Goal: Book appointment/travel/reservation

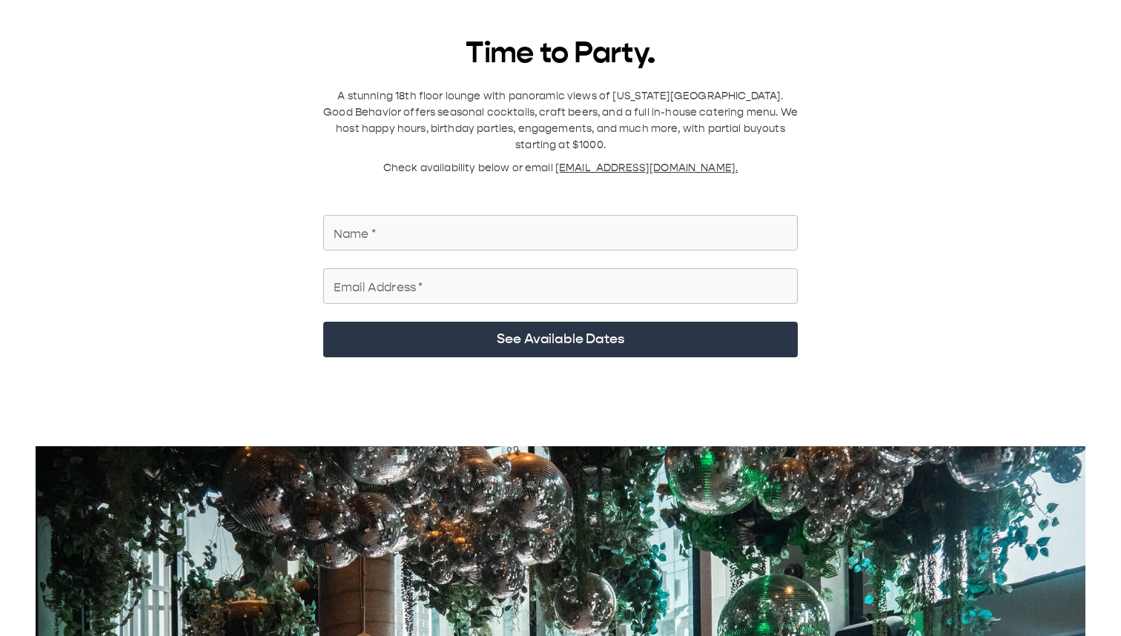
click at [375, 111] on input "Name   *" at bounding box center [560, 233] width 475 height 42
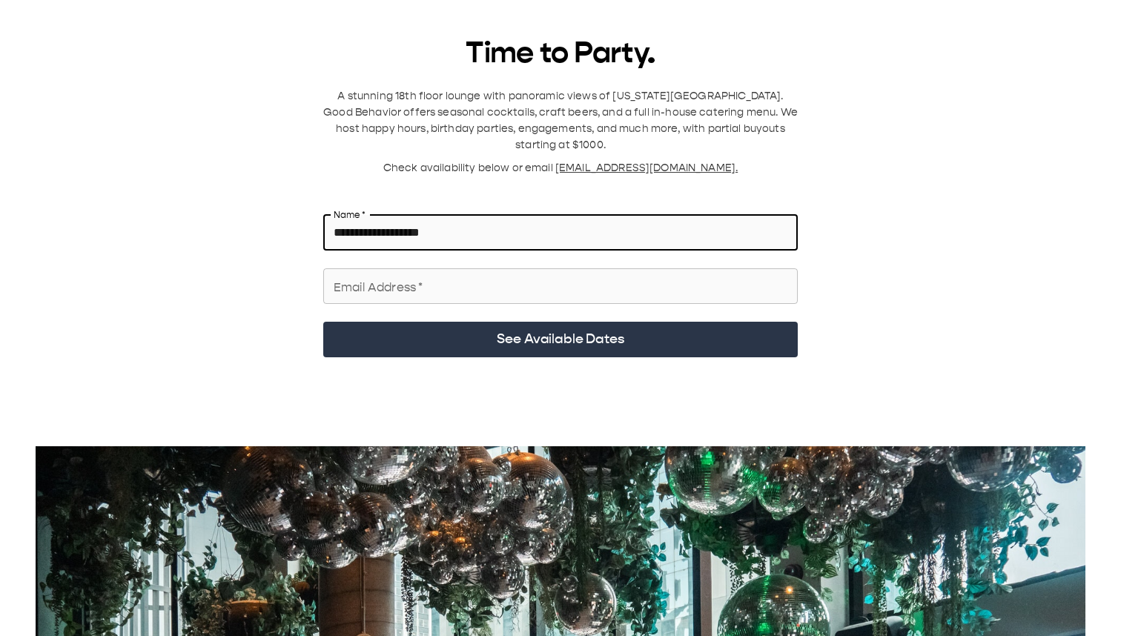
type input "**********"
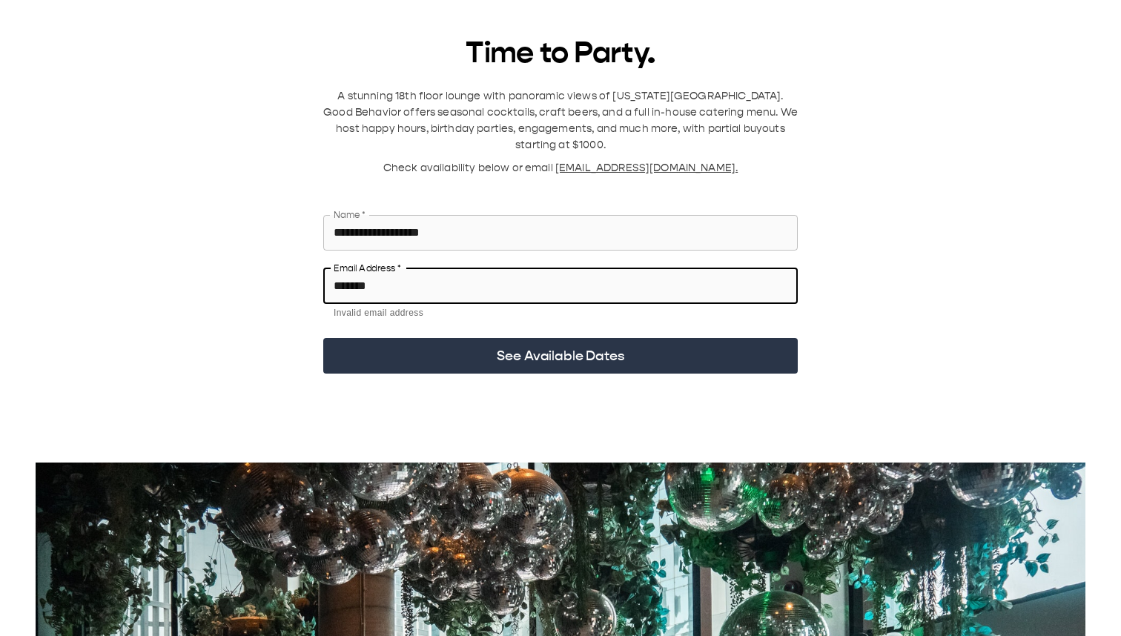
type input "**********"
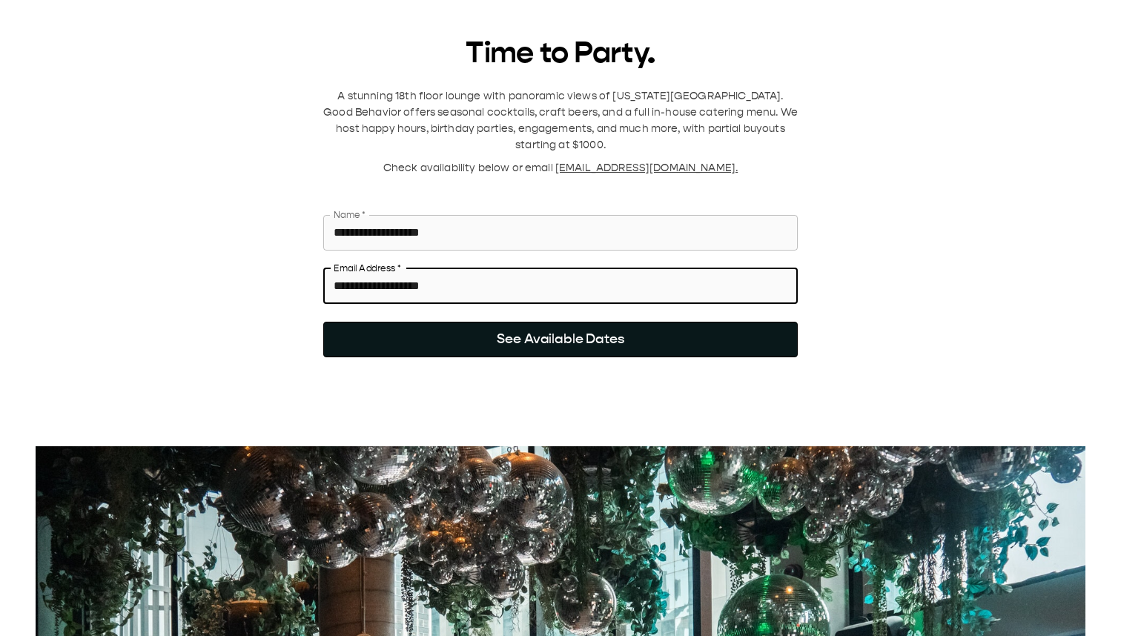
click at [452, 111] on button "See Available Dates" at bounding box center [560, 340] width 475 height 36
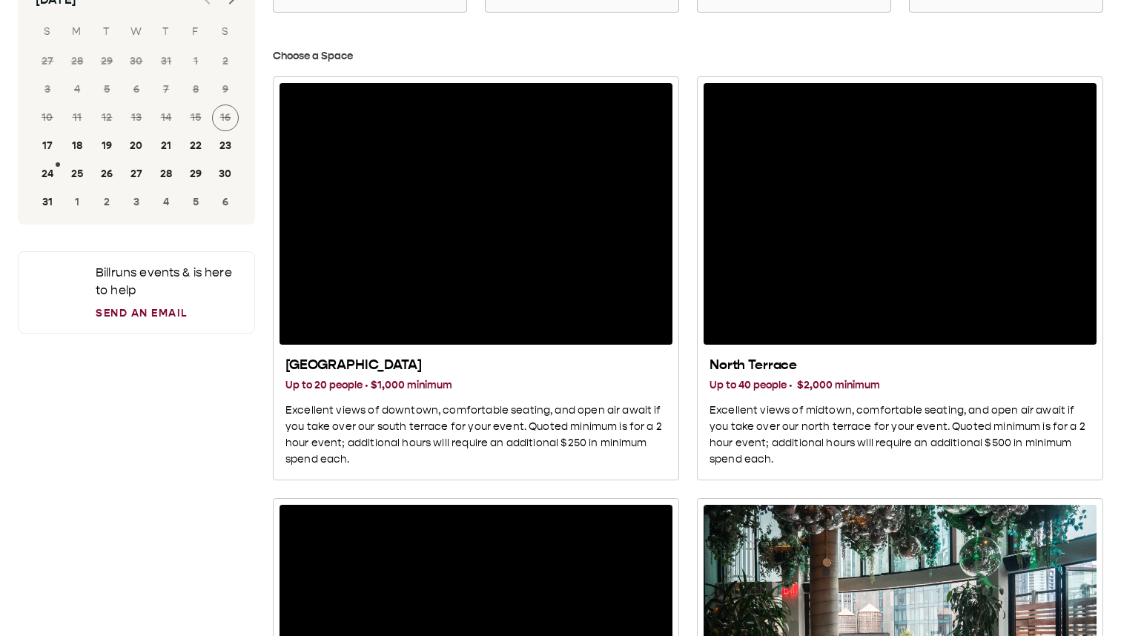
scroll to position [99, 0]
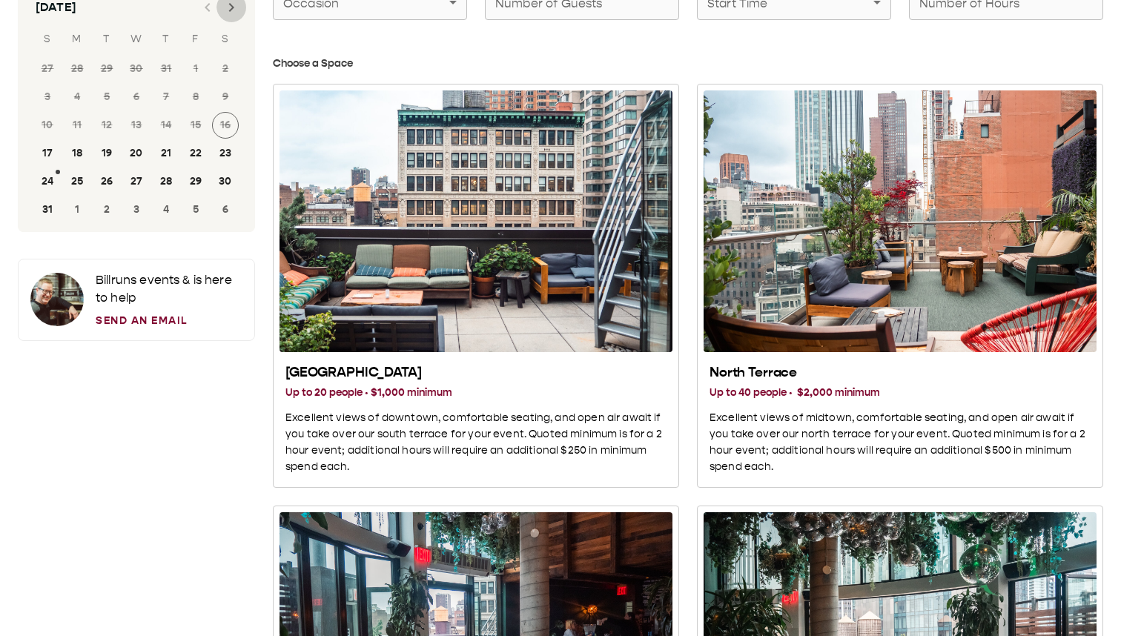
click at [231, 6] on icon "Next month" at bounding box center [231, 7] width 5 height 9
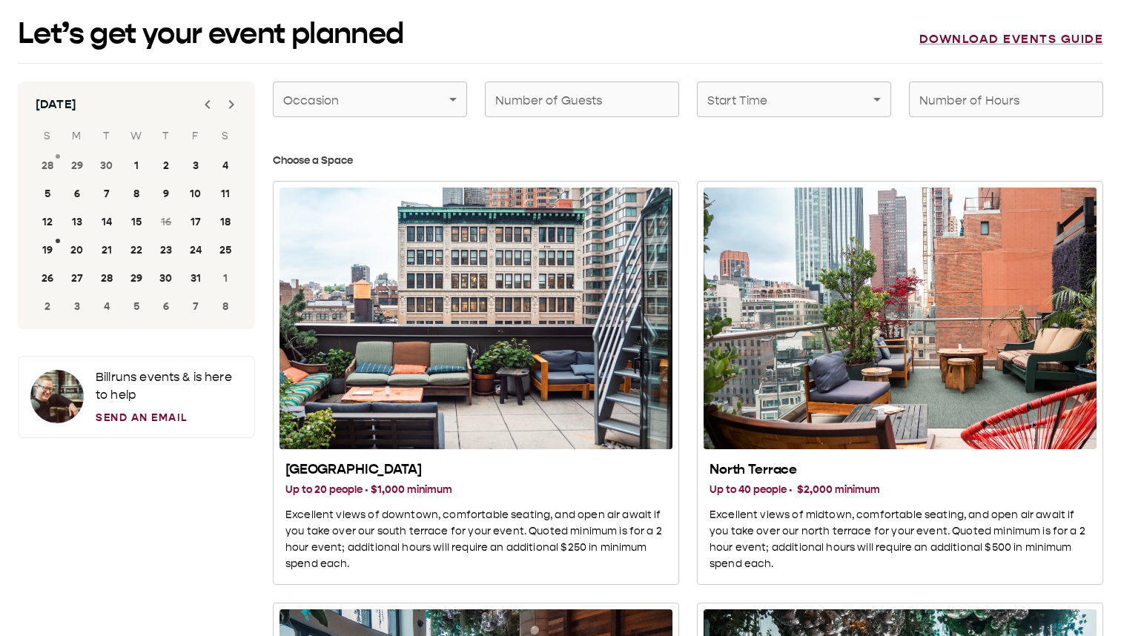
scroll to position [0, 0]
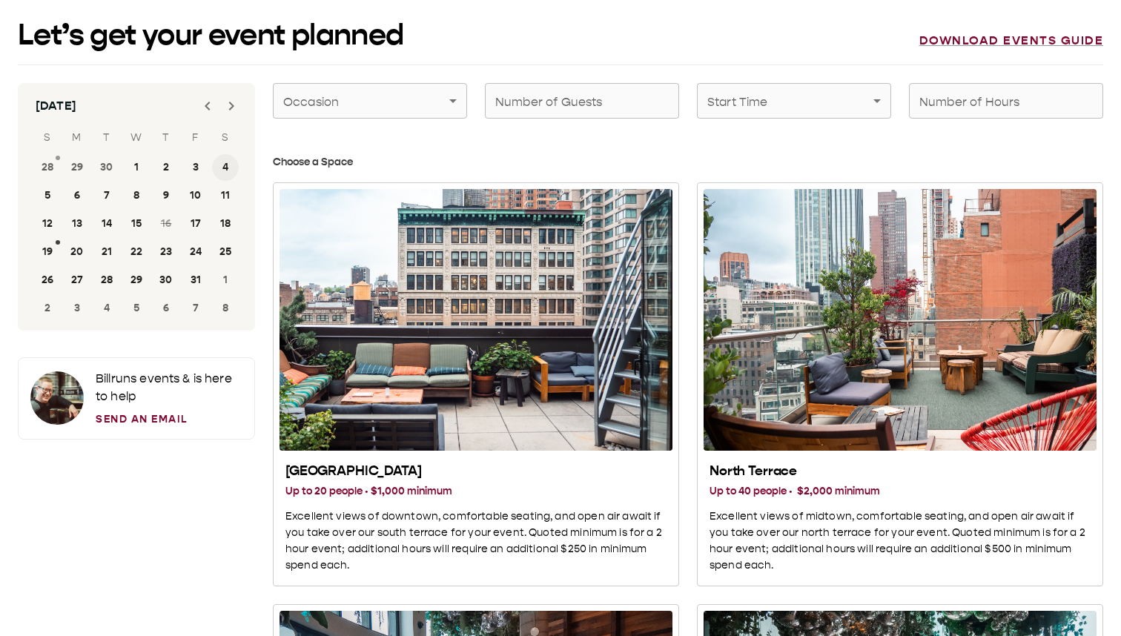
click at [222, 111] on button "4" at bounding box center [225, 167] width 27 height 27
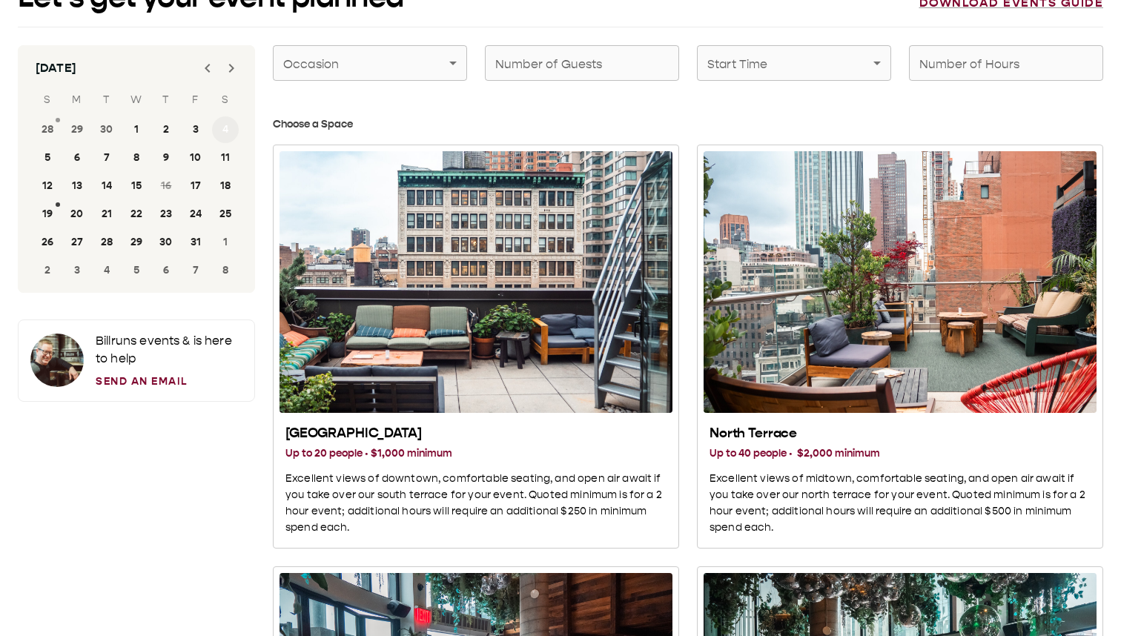
scroll to position [26, 0]
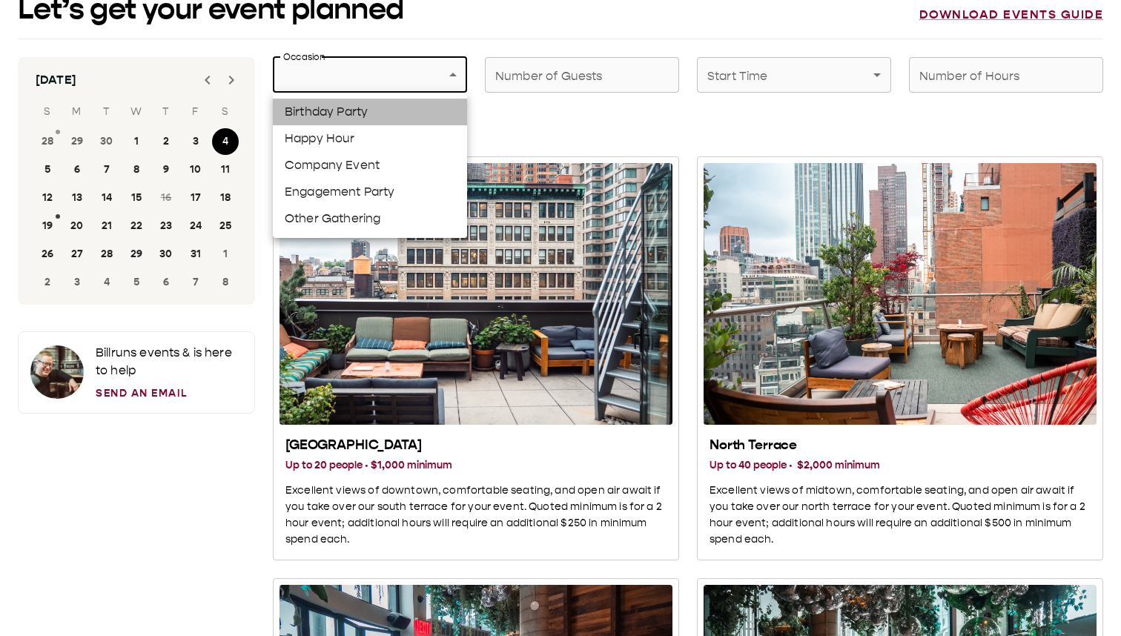
click at [366, 106] on li "Birthday Party" at bounding box center [370, 112] width 194 height 27
type input "**********"
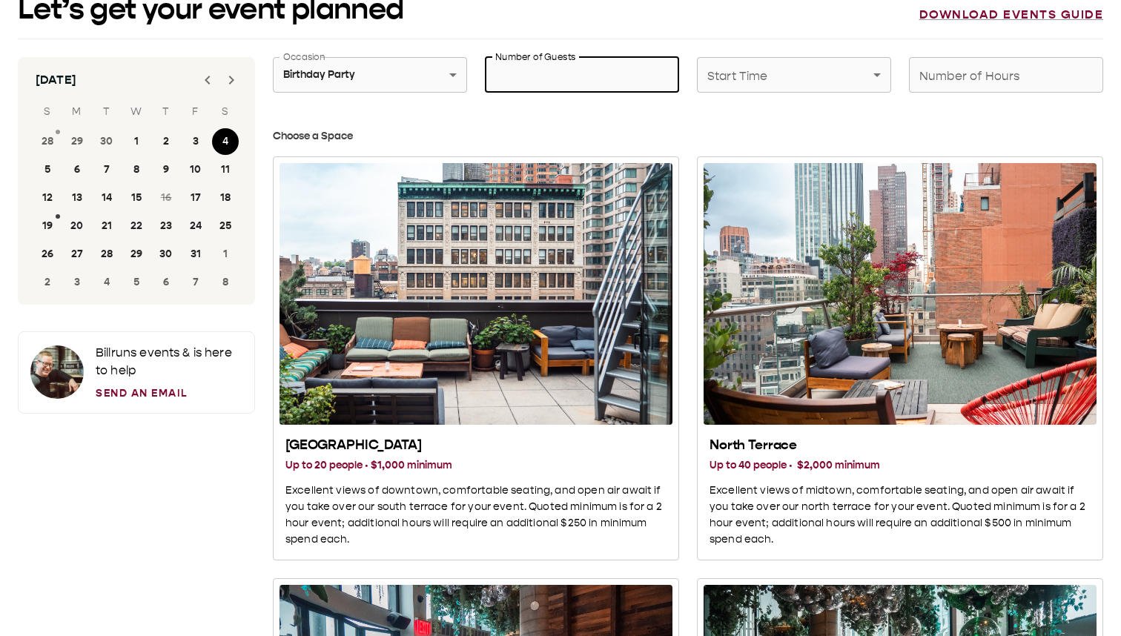
click at [585, 77] on input "Number of Guests" at bounding box center [582, 75] width 194 height 42
type input "**"
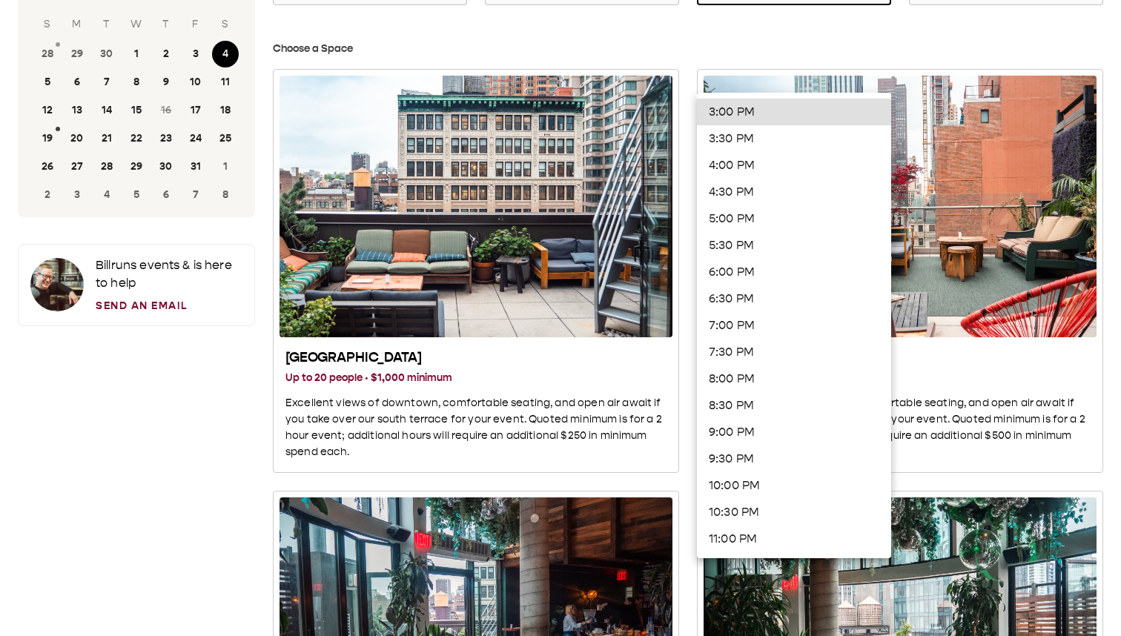
scroll to position [0, 0]
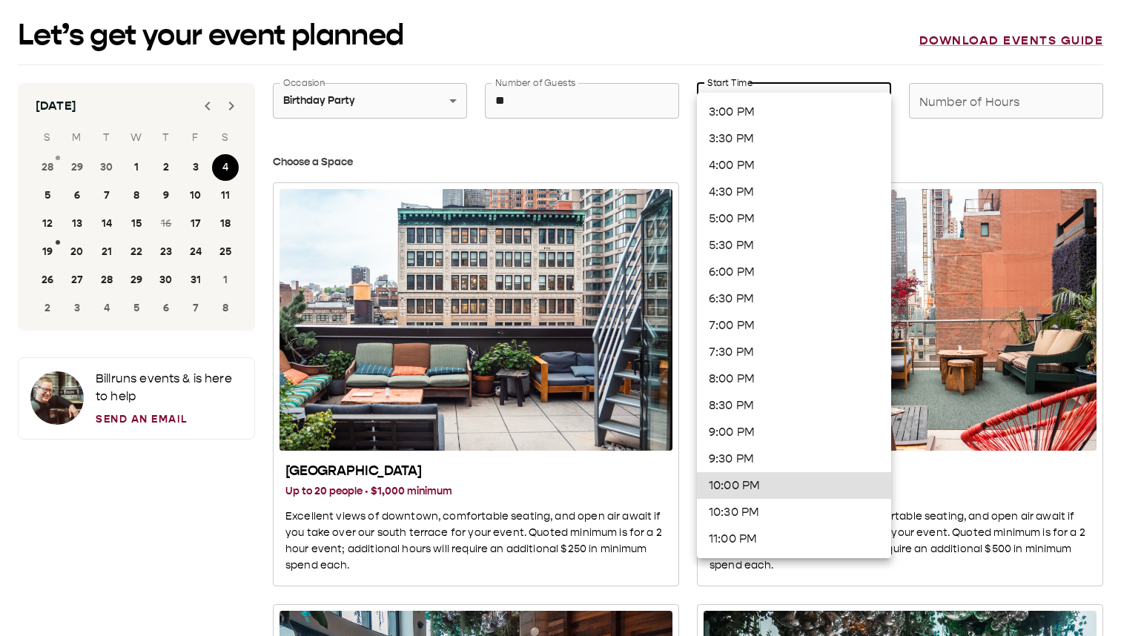
click at [754, 111] on li "10:00 PM" at bounding box center [794, 485] width 194 height 27
type input "********"
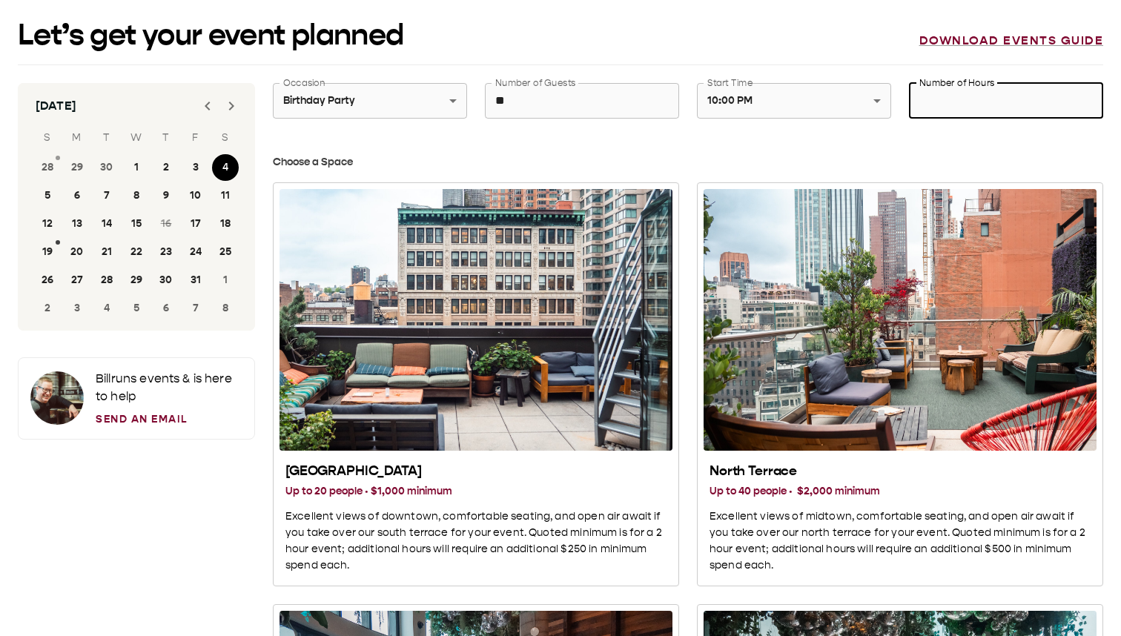
click at [980, 107] on input "Number of Hours" at bounding box center [1006, 101] width 194 height 42
type input "*"
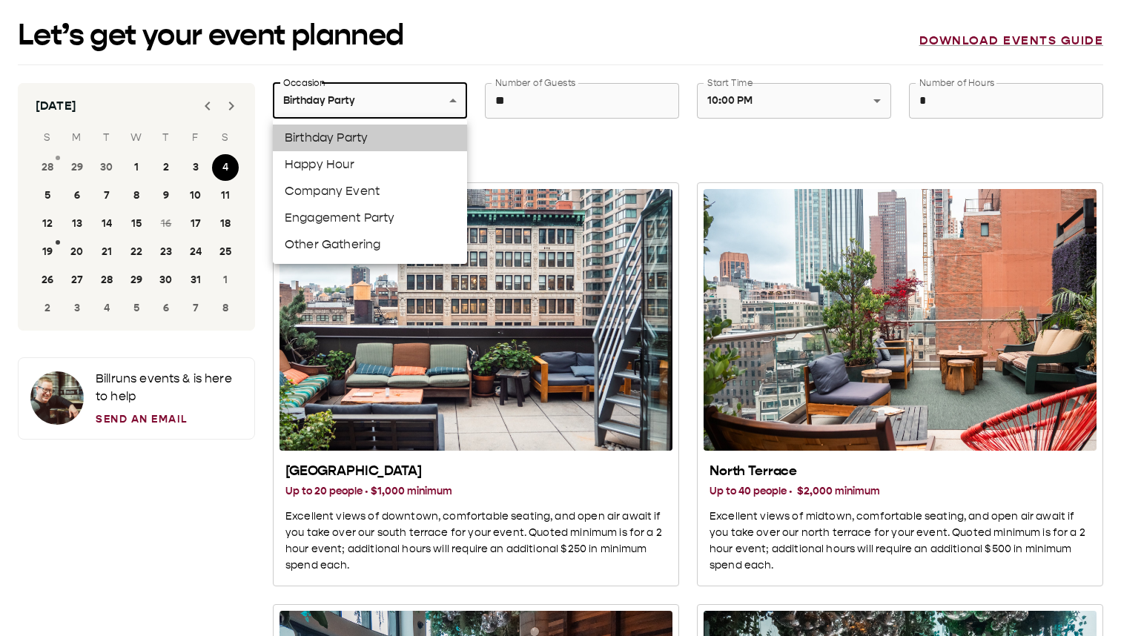
click at [469, 11] on div at bounding box center [560, 318] width 1121 height 636
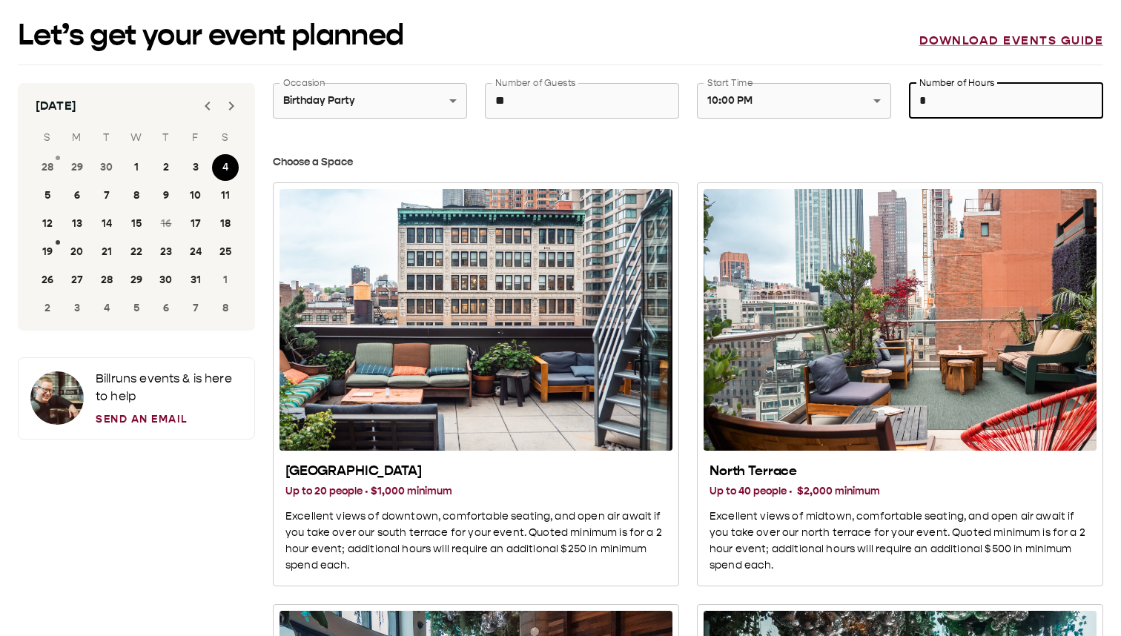
drag, startPoint x: 937, startPoint y: 96, endPoint x: 897, endPoint y: 96, distance: 40.0
click at [897, 96] on div "Number of Hours * Number of Hours" at bounding box center [997, 91] width 212 height 53
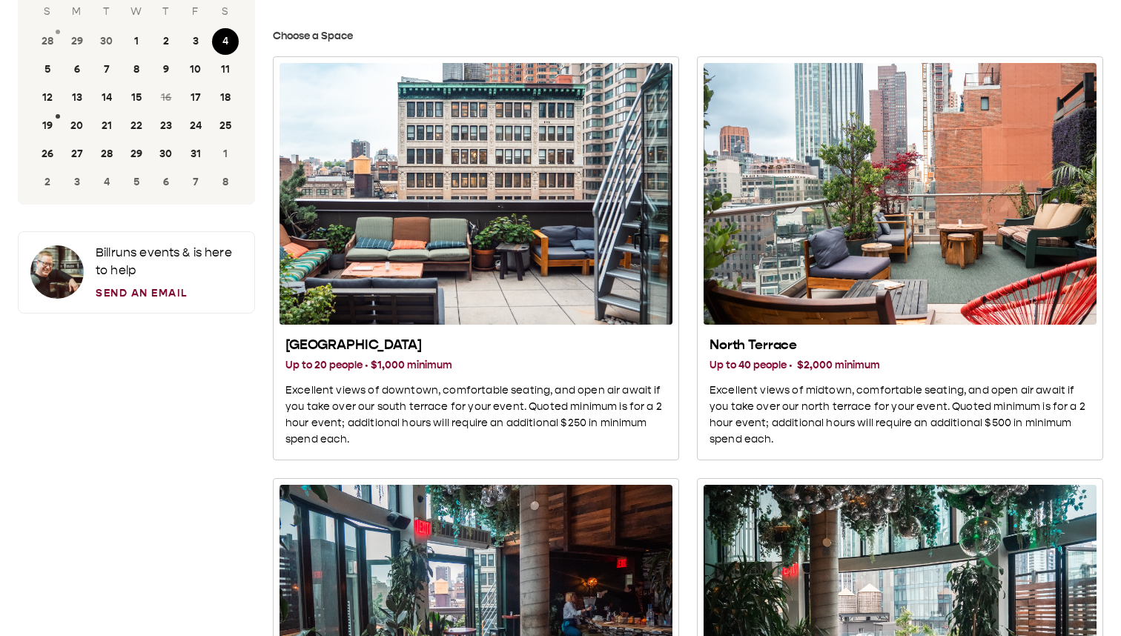
scroll to position [122, 0]
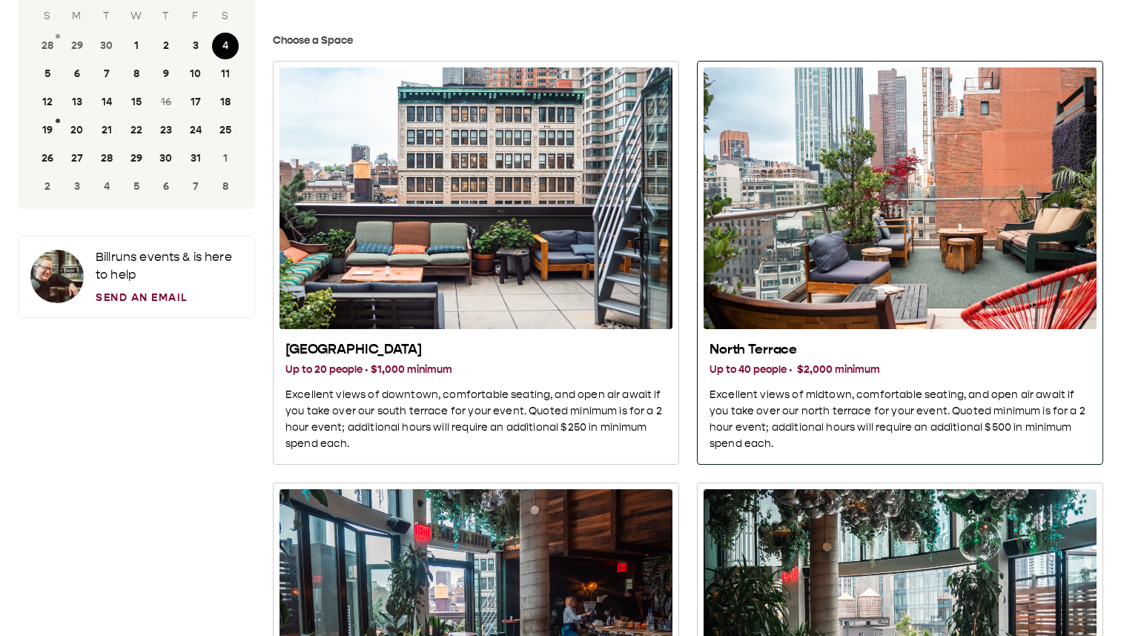
type input "*"
click at [844, 111] on div "North Terrace" at bounding box center [900, 198] width 393 height 262
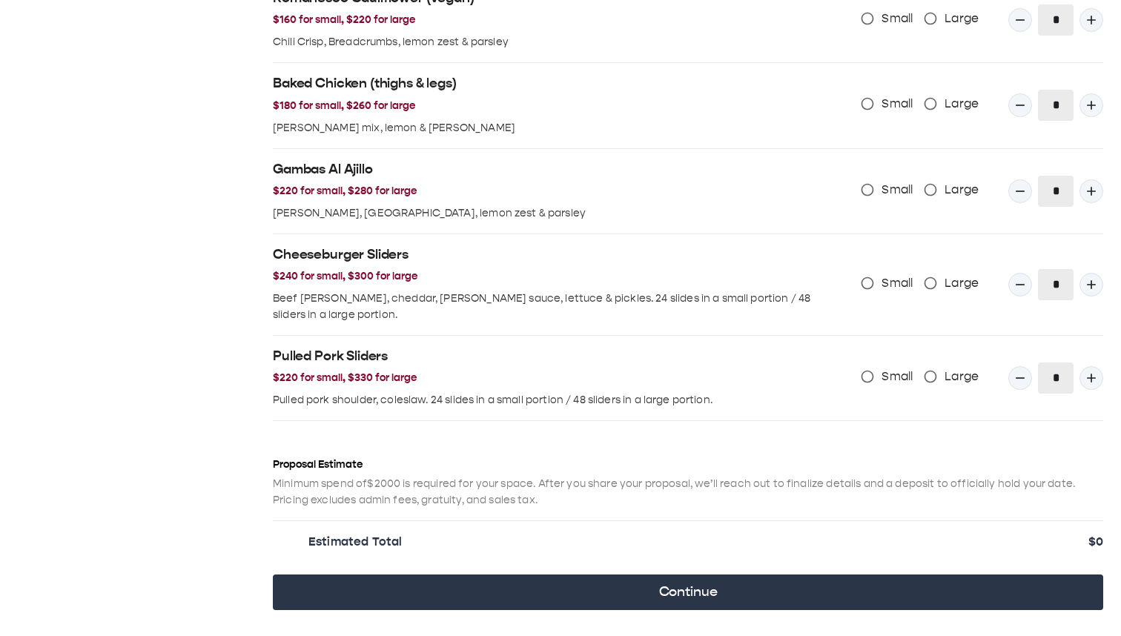
scroll to position [1555, 0]
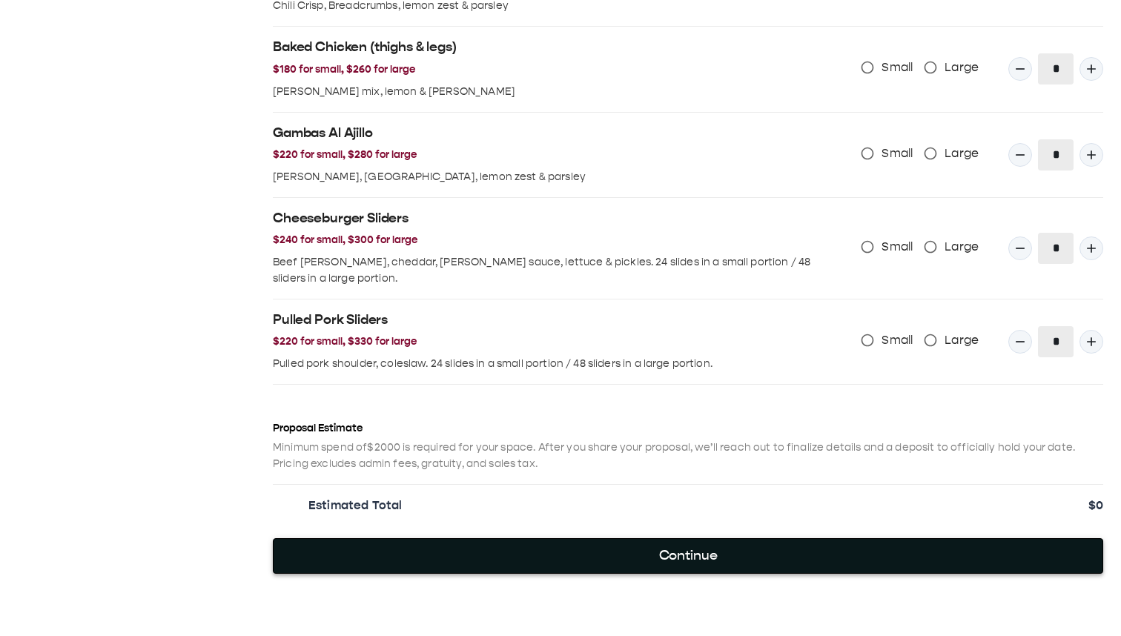
click at [811, 111] on button "Continue" at bounding box center [688, 556] width 831 height 36
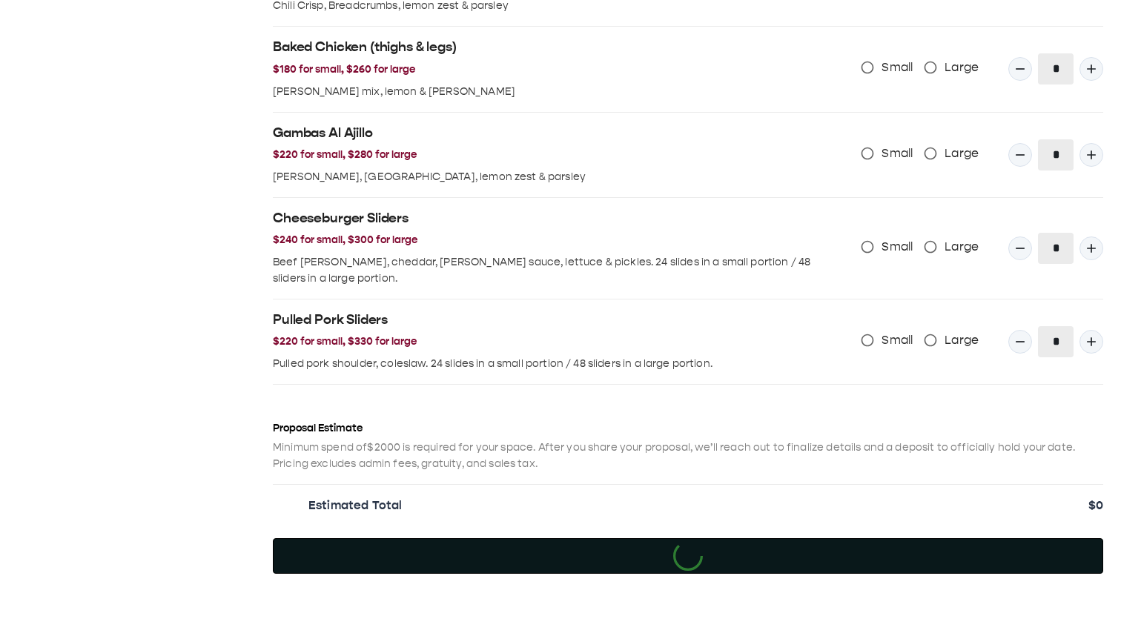
scroll to position [0, 0]
